Goal: Task Accomplishment & Management: Manage account settings

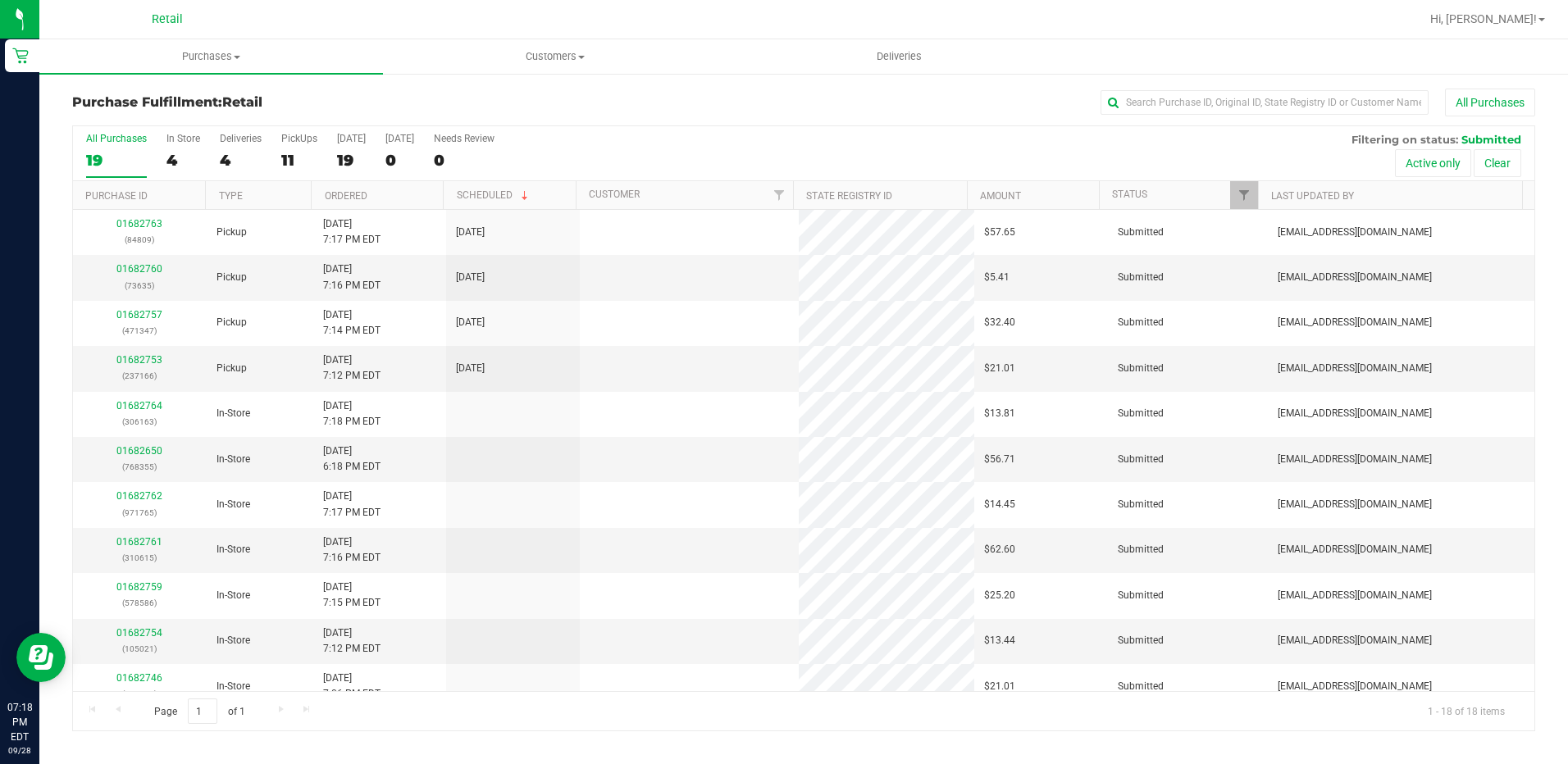
drag, startPoint x: 0, startPoint y: 0, endPoint x: 1324, endPoint y: 83, distance: 1326.6
click at [1329, 75] on retail "Purchases Summary of purchases Fulfillment All purchases Customers All customer…" at bounding box center [803, 393] width 1529 height 708
click at [1312, 115] on div "All Purchases" at bounding box center [1047, 102] width 975 height 28
click at [1315, 103] on input "text" at bounding box center [1264, 102] width 328 height 25
type input "2895"
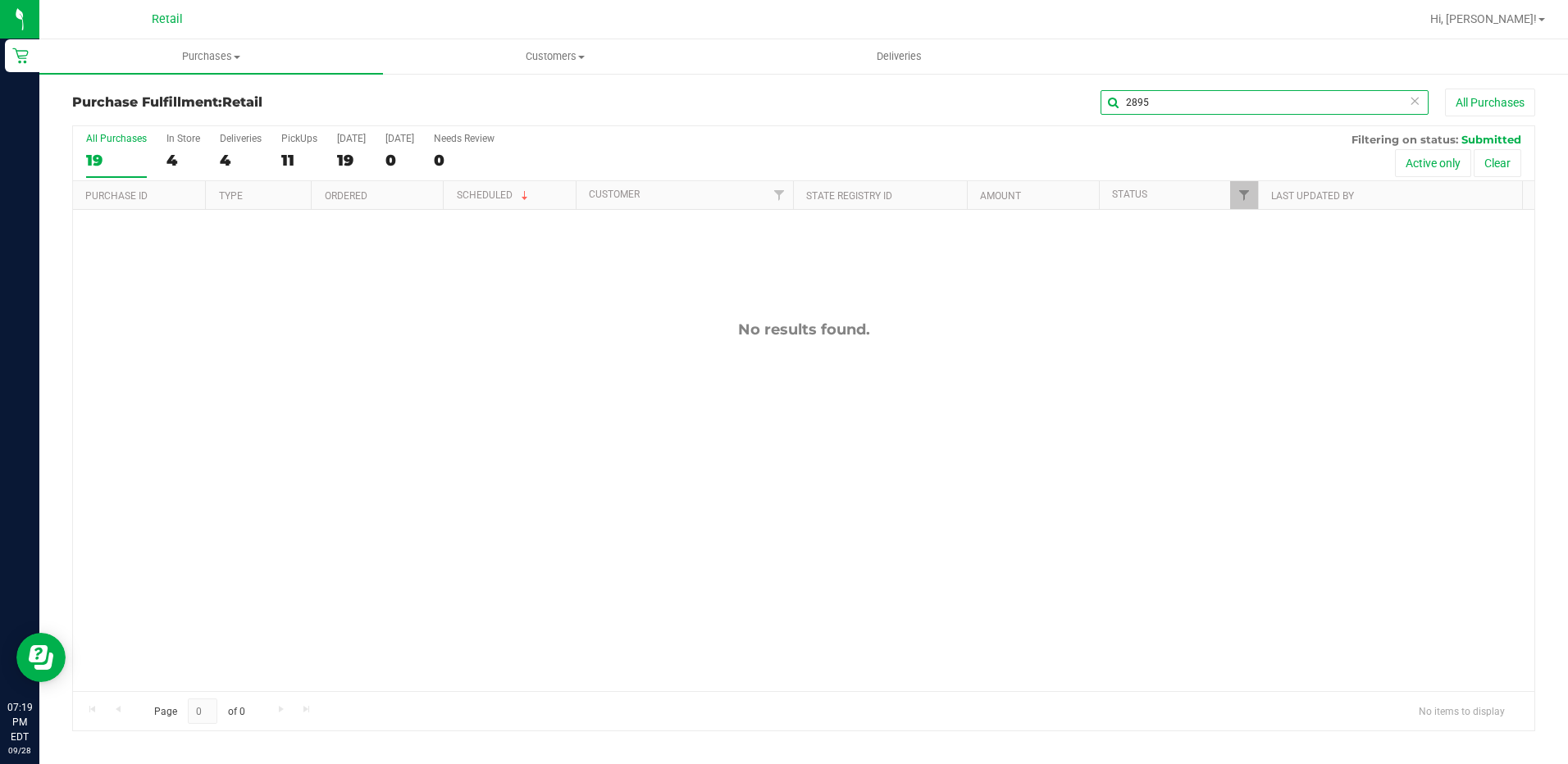
click at [1337, 105] on input "2895" at bounding box center [1264, 102] width 328 height 25
click at [1317, 102] on input "2895" at bounding box center [1264, 102] width 328 height 25
click at [1176, 98] on input "2895" at bounding box center [1264, 102] width 328 height 25
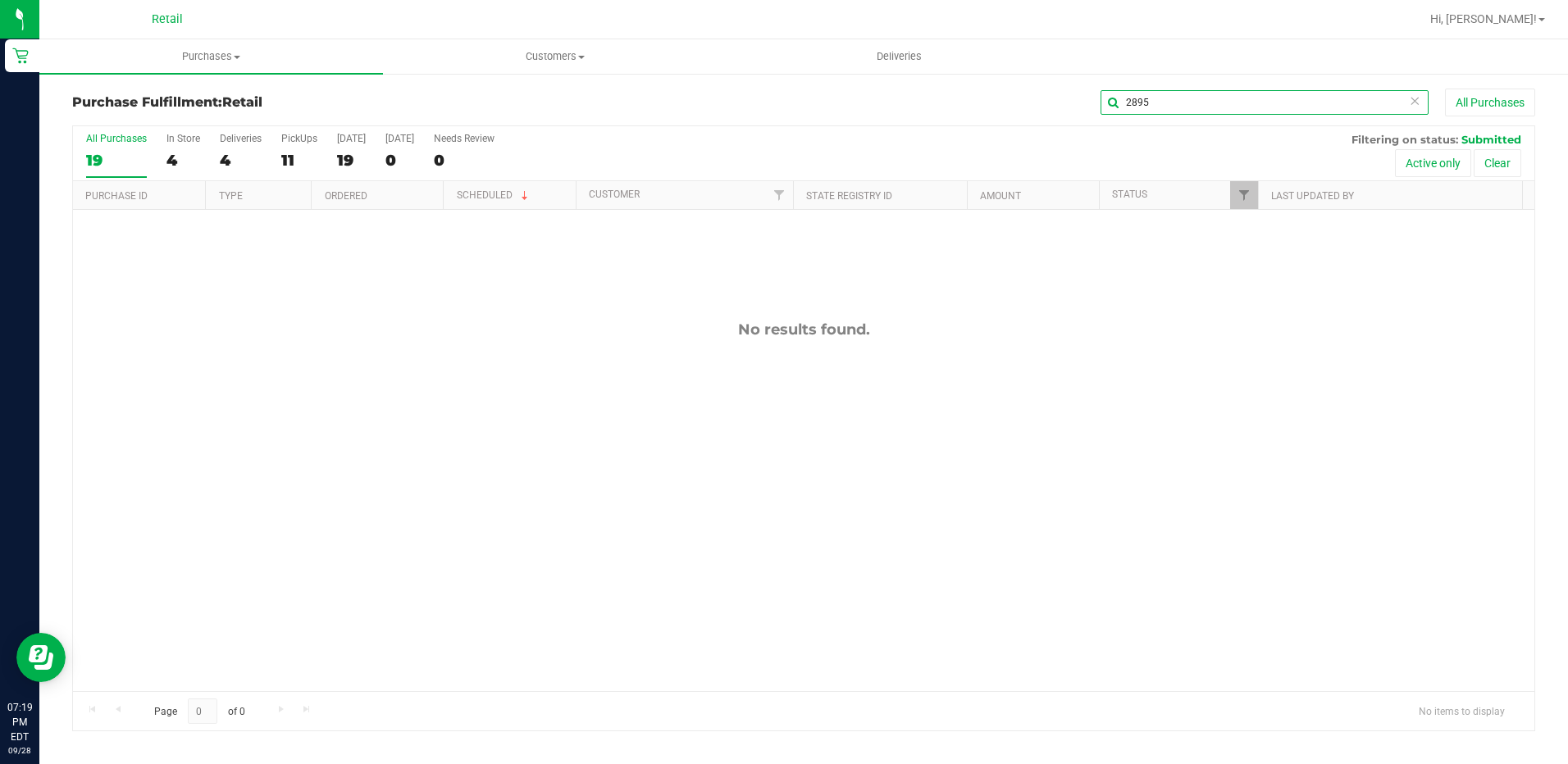
click at [1176, 98] on input "2895" at bounding box center [1264, 102] width 328 height 25
type input "WERF"
click at [311, 155] on div "11" at bounding box center [300, 160] width 36 height 19
click at [0, 0] on input "PickUps 11" at bounding box center [0, 0] width 0 height 0
click at [1315, 108] on input "WERF" at bounding box center [1264, 102] width 328 height 25
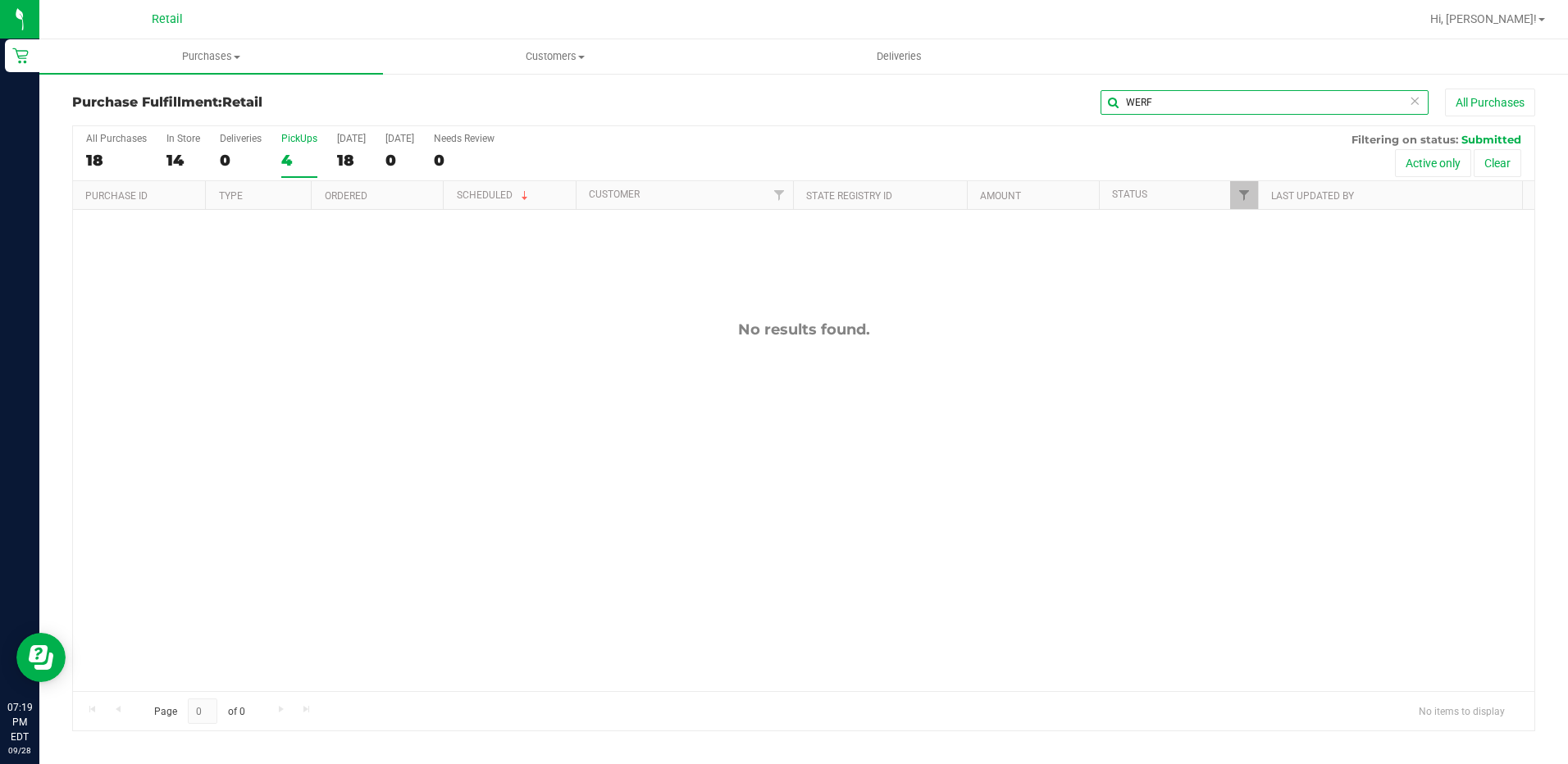
click at [1315, 108] on input "WERF" at bounding box center [1264, 102] width 328 height 25
click at [552, 61] on span "Customers" at bounding box center [554, 57] width 342 height 15
click at [462, 104] on span "All customers" at bounding box center [442, 98] width 119 height 14
